Goal: Find specific page/section: Find specific page/section

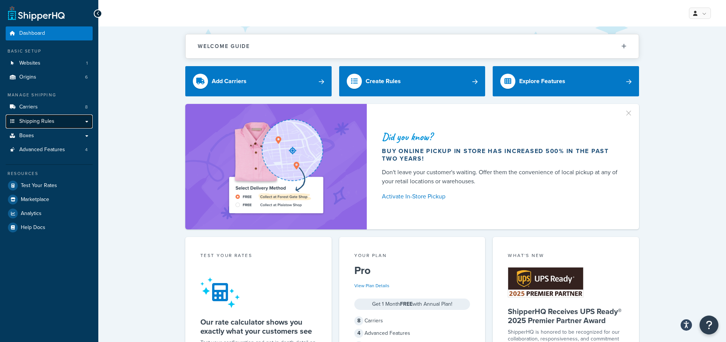
click at [55, 119] on link "Shipping Rules" at bounding box center [49, 122] width 87 height 14
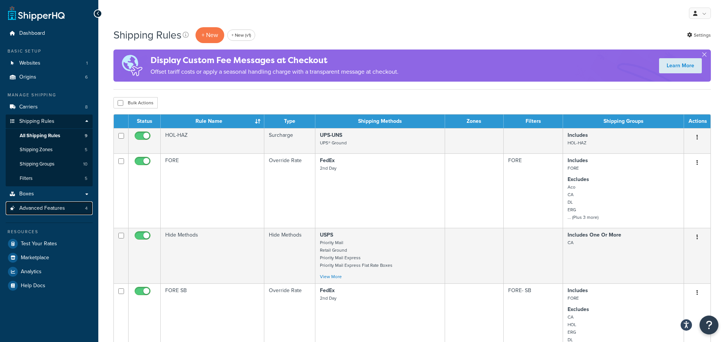
click at [67, 209] on link "Advanced Features 4" at bounding box center [49, 208] width 87 height 14
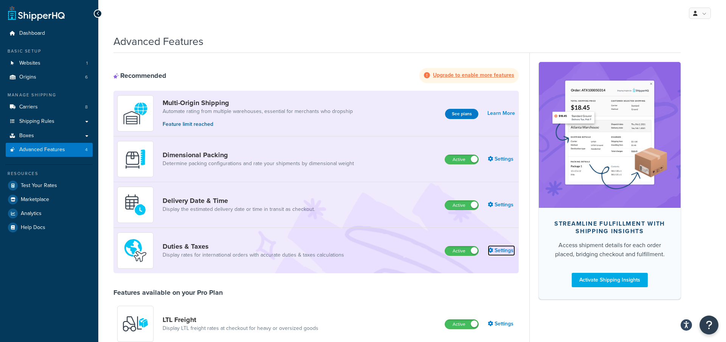
click at [502, 253] on link "Settings" at bounding box center [501, 250] width 27 height 11
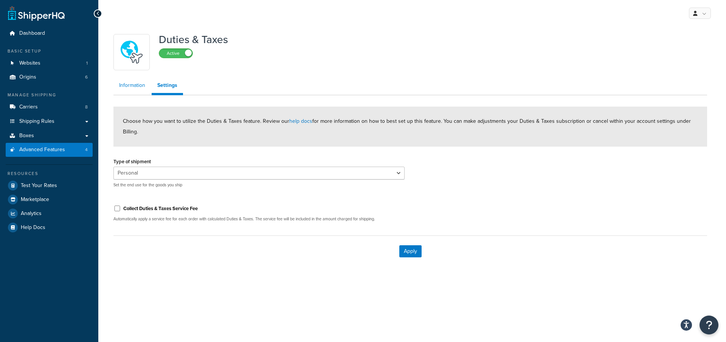
click at [131, 83] on link "Information" at bounding box center [131, 85] width 37 height 15
